Goal: Find specific page/section

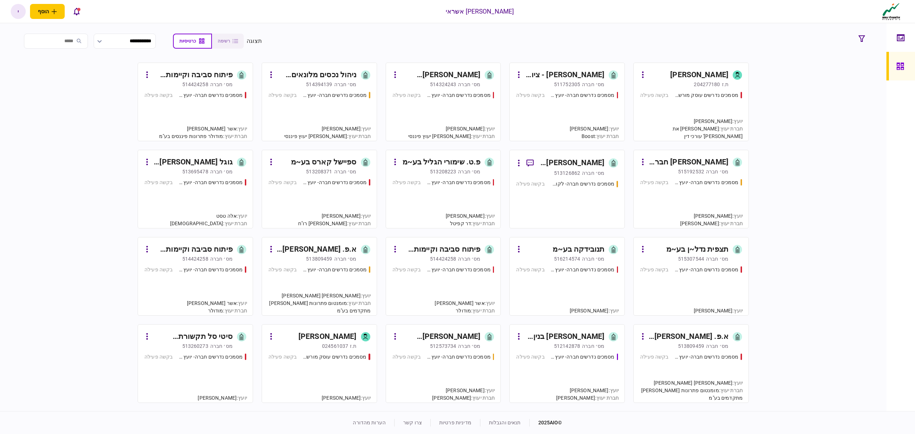
click at [373, 104] on link "ניהול נכסים מלונאים ש.ר.מ. - יפו בע~מ מס׳ חברה 514394139 מסמכים נדרשים חברה- יו…" at bounding box center [319, 102] width 115 height 79
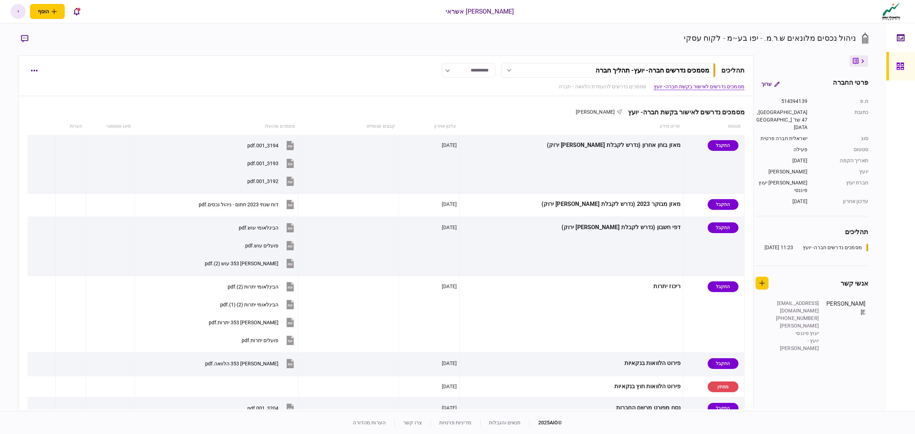
click at [907, 79] on div at bounding box center [901, 66] width 11 height 29
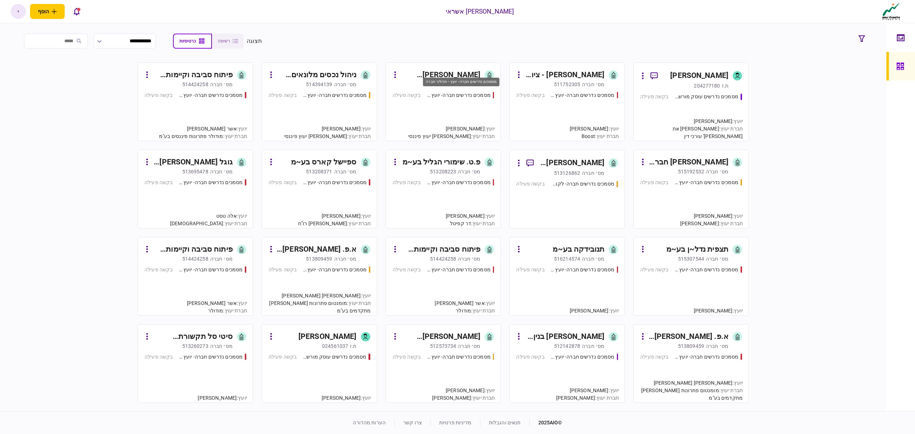
click at [450, 96] on div "מסמכים נדרשים חברה- יועץ - תהליך חברה" at bounding box center [458, 95] width 64 height 8
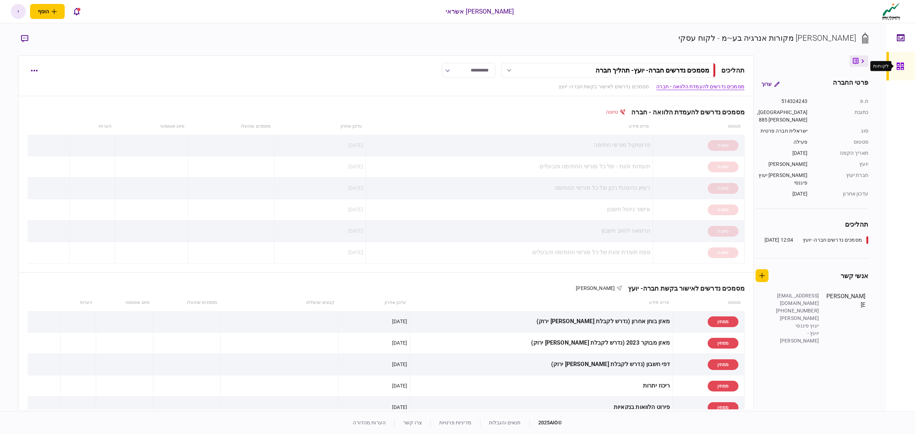
click at [900, 74] on div at bounding box center [901, 66] width 11 height 29
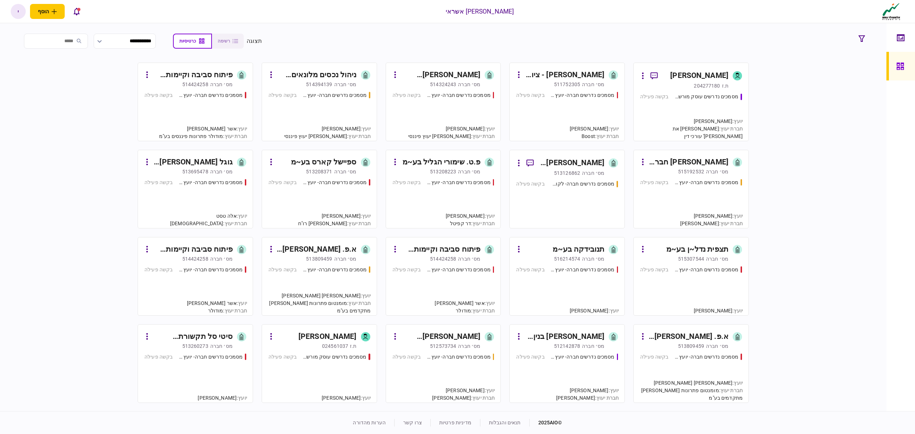
click at [685, 108] on div "מסמכים נדרשים עוסק מורשה - יועץ בקשה פעילה" at bounding box center [691, 113] width 102 height 41
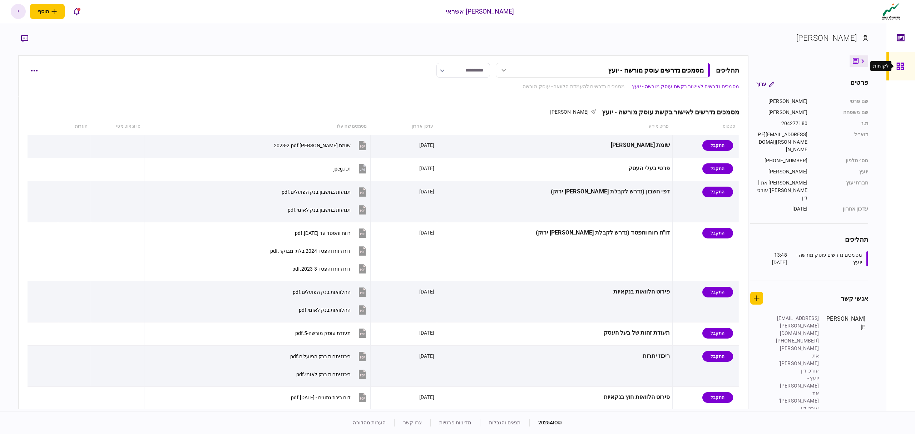
click at [907, 66] on div at bounding box center [901, 66] width 11 height 29
